Goal: Task Accomplishment & Management: Use online tool/utility

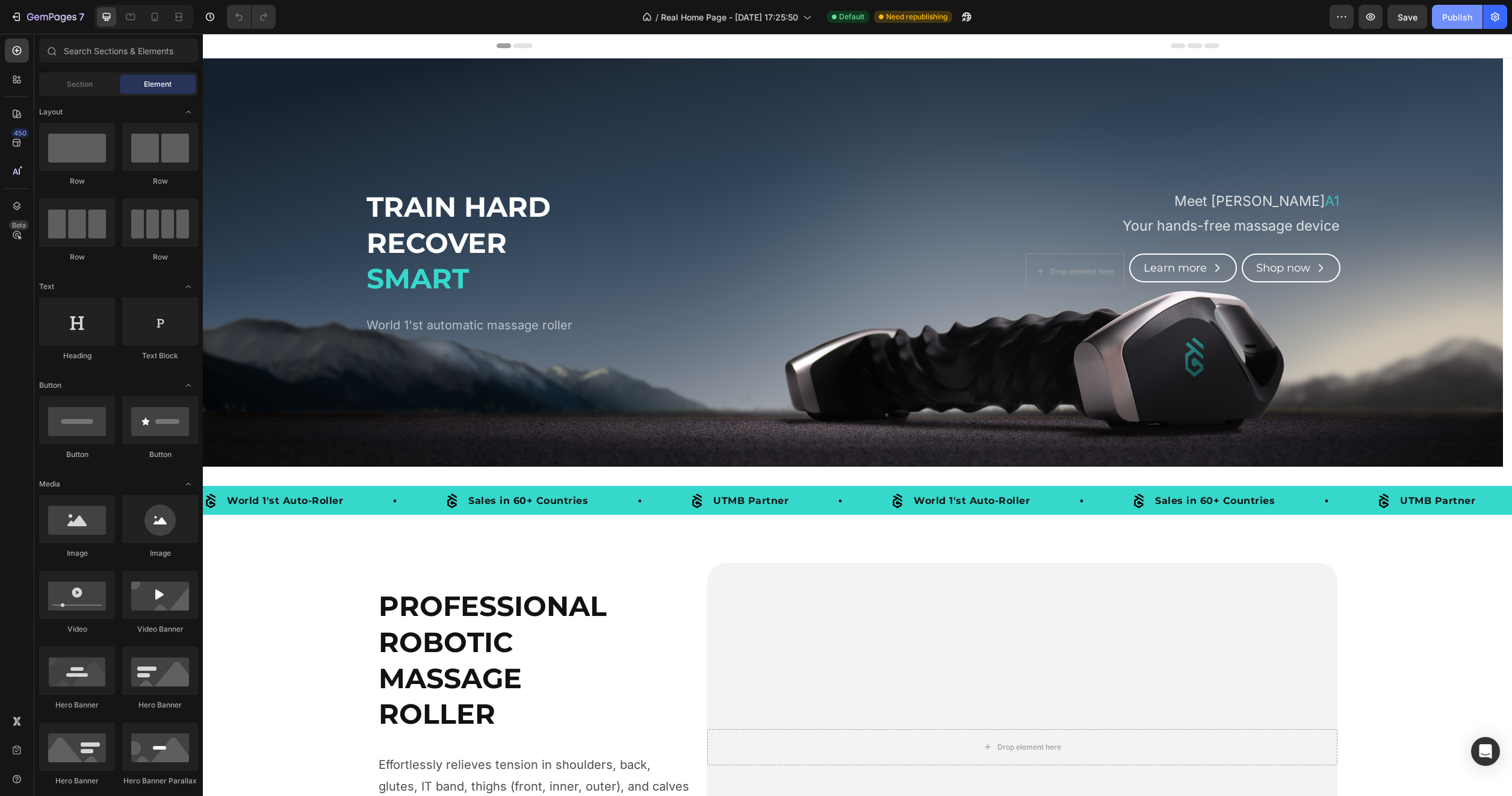
click at [1446, 10] on button "Publish" at bounding box center [1457, 17] width 50 height 24
click at [158, 17] on icon at bounding box center [154, 17] width 12 height 12
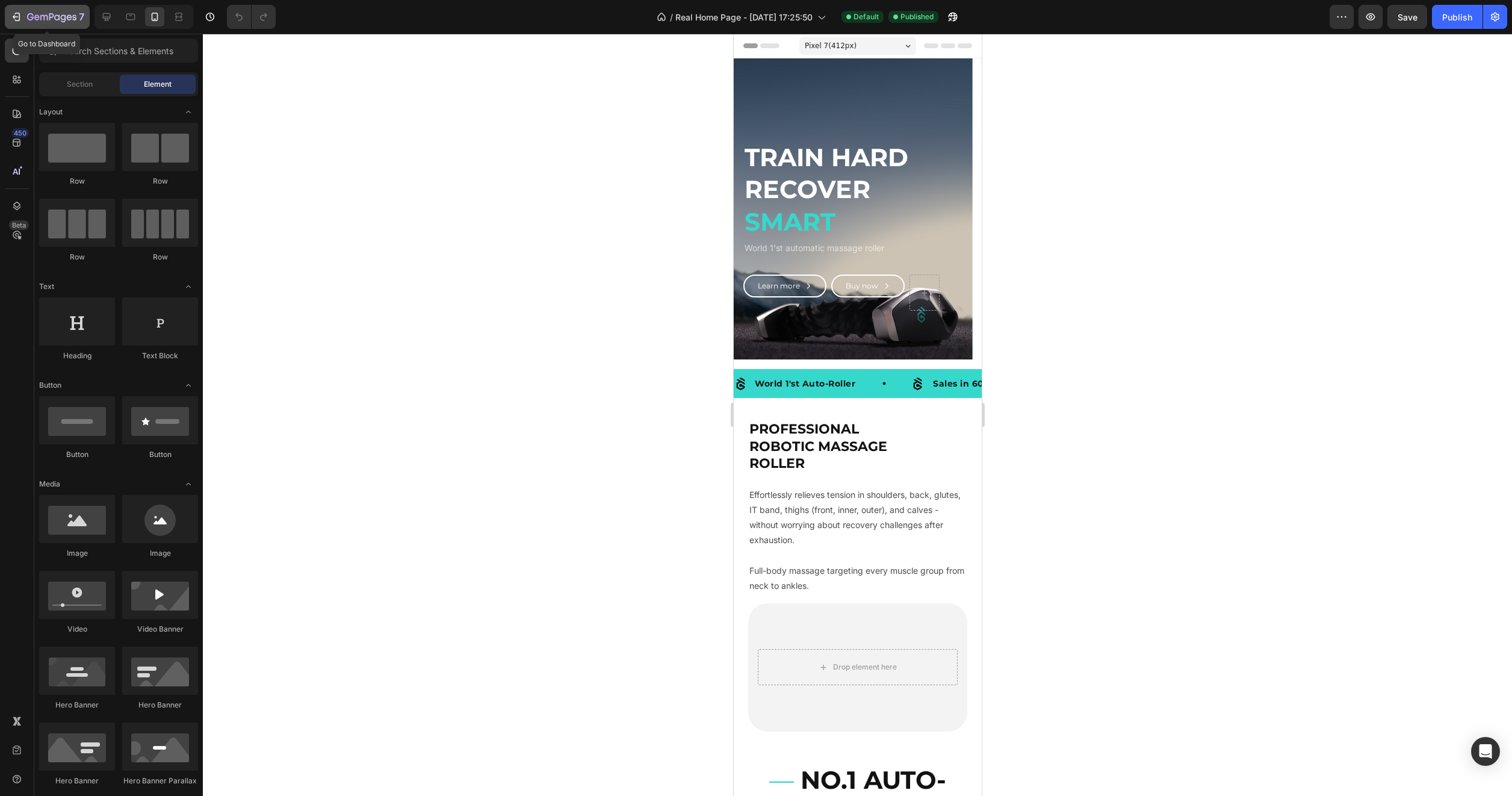
click at [12, 20] on icon "button" at bounding box center [16, 17] width 12 height 12
